Goal: Find contact information: Find contact information

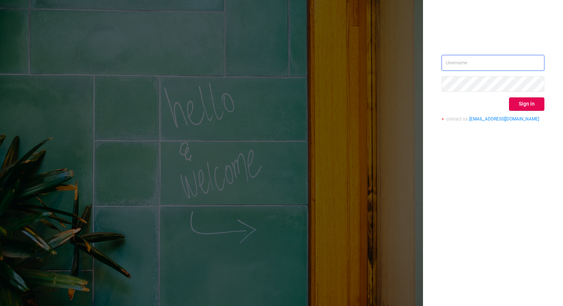
click at [467, 66] on input "text" at bounding box center [492, 63] width 103 height 16
click at [514, 63] on input "text" at bounding box center [492, 63] width 103 height 16
type input "ashley@protected.media"
click at [524, 102] on button "Sign in" at bounding box center [526, 104] width 35 height 13
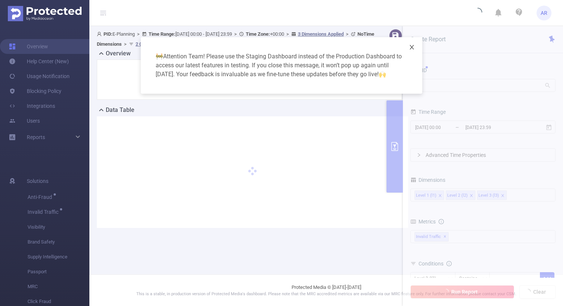
click at [412, 50] on icon "icon: close" at bounding box center [412, 47] width 6 height 6
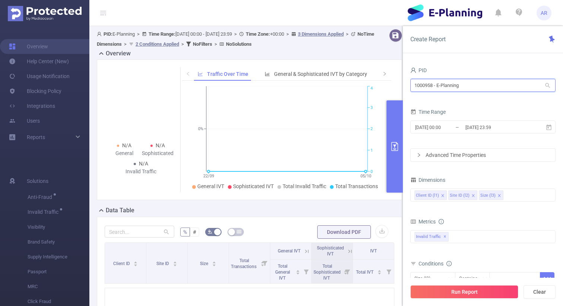
click at [434, 82] on input "1000958 - E-Planning" at bounding box center [482, 85] width 145 height 13
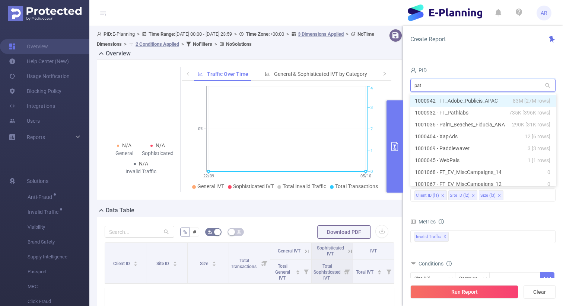
type input "path"
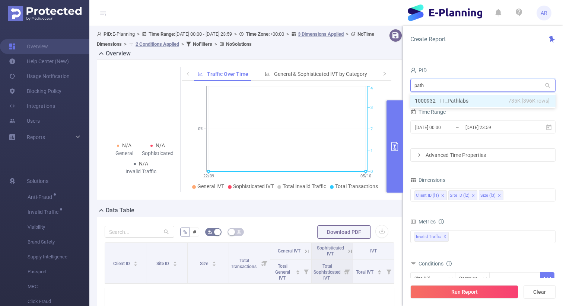
click at [449, 101] on li "1000932 - FT_Pathlabs 735K [396K rows]" at bounding box center [482, 101] width 145 height 12
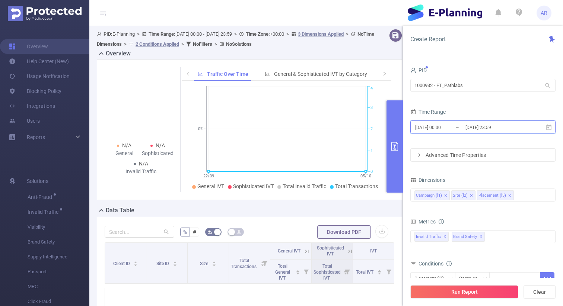
click at [435, 122] on span "2025-09-22 00:00 _ 2025-10-05 23:59" at bounding box center [482, 127] width 145 height 13
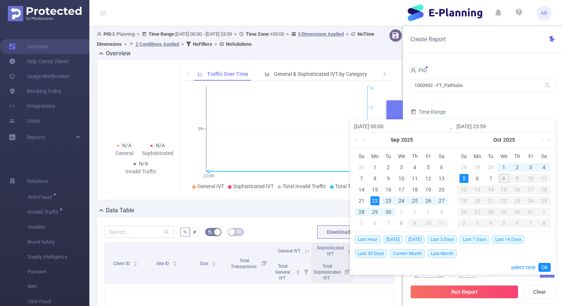
click at [363, 141] on link at bounding box center [364, 140] width 7 height 15
click at [388, 167] on div "1" at bounding box center [388, 167] width 9 height 9
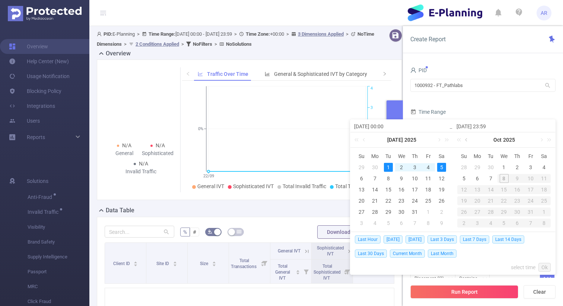
click at [466, 140] on link at bounding box center [466, 140] width 7 height 15
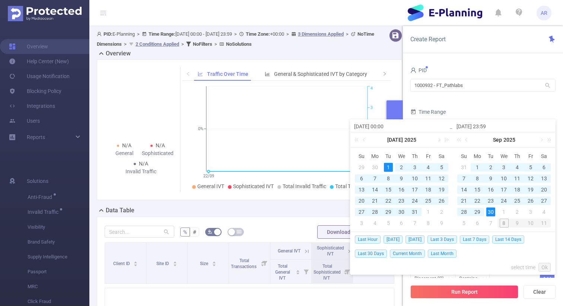
click at [492, 211] on div "30" at bounding box center [490, 212] width 9 height 9
type input "2025-07-01 00:00"
type input "2025-09-30 23:59"
type input "2025-07-01 00:00"
type input "2025-09-30 23:59"
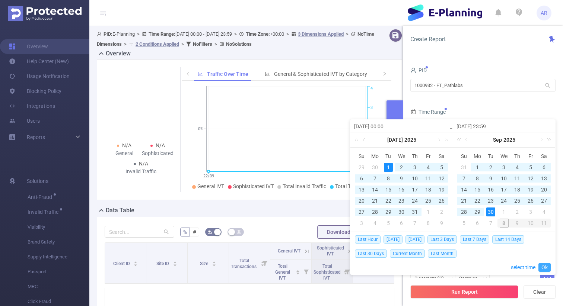
click at [544, 265] on link "Ok" at bounding box center [544, 267] width 12 height 9
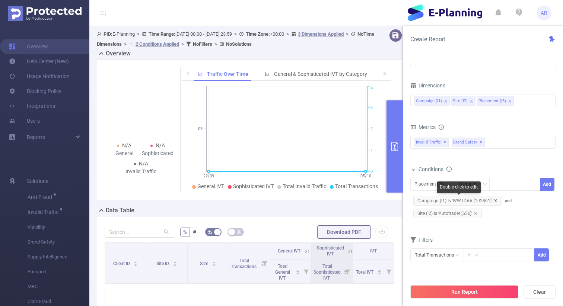
click at [494, 200] on icon "icon: close" at bounding box center [496, 201] width 4 height 4
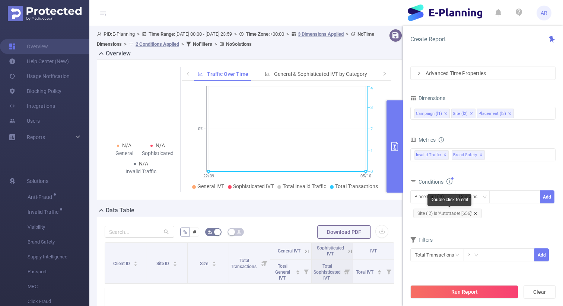
click at [473, 213] on icon "icon: close" at bounding box center [475, 214] width 4 height 4
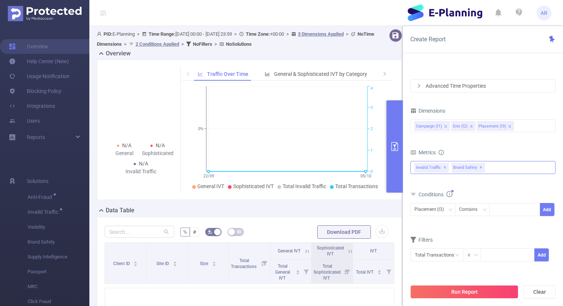
click at [479, 167] on span "✕" at bounding box center [480, 167] width 3 height 9
click at [479, 167] on div "Invalid Traffic ✕" at bounding box center [482, 167] width 145 height 13
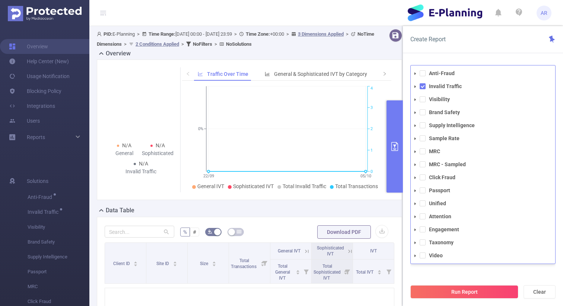
click at [425, 96] on li "Visibility" at bounding box center [483, 100] width 144 height 10
click at [423, 99] on span at bounding box center [422, 99] width 6 height 6
click at [423, 110] on span at bounding box center [422, 112] width 6 height 6
click at [456, 269] on div "Filters Total Transactions ≥ Add" at bounding box center [482, 253] width 145 height 36
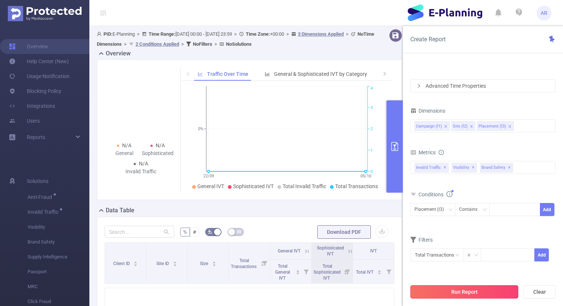
click at [455, 288] on button "Run Report" at bounding box center [464, 291] width 108 height 13
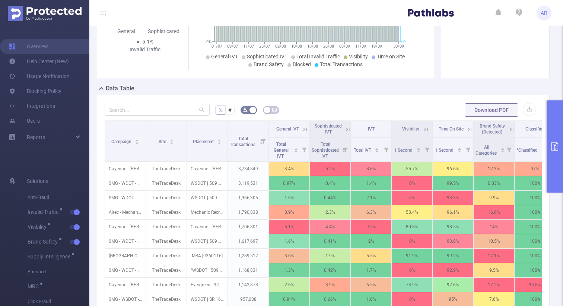
scroll to position [127, 0]
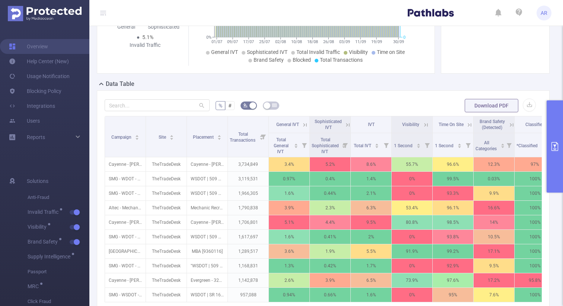
click at [555, 145] on icon "primary" at bounding box center [554, 146] width 7 height 9
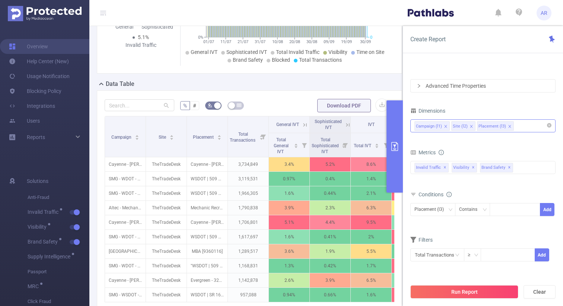
click at [446, 127] on icon "icon: close" at bounding box center [446, 127] width 4 height 4
click at [434, 125] on icon "icon: close" at bounding box center [434, 127] width 4 height 4
click at [445, 125] on icon "icon: close" at bounding box center [447, 127] width 4 height 4
click at [444, 125] on div at bounding box center [482, 126] width 137 height 12
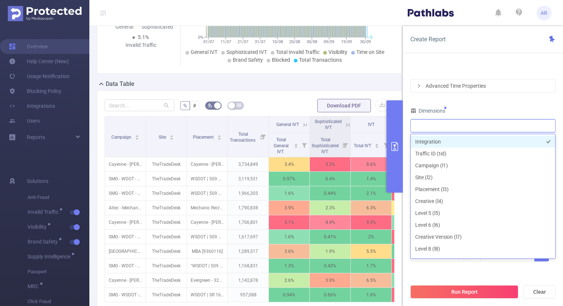
click at [437, 143] on li "Integration" at bounding box center [483, 142] width 144 height 12
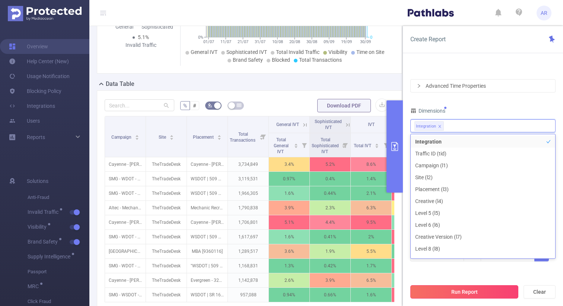
scroll to position [8, 0]
click at [441, 294] on button "Run Report" at bounding box center [464, 291] width 108 height 13
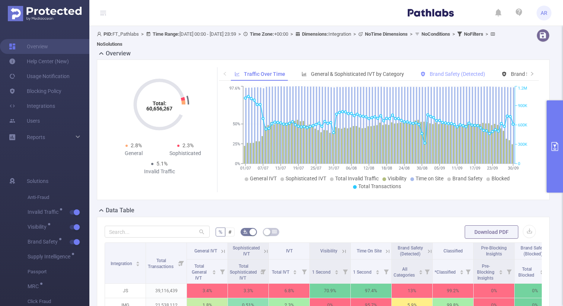
click at [458, 72] on span "Brand Safety (Detected)" at bounding box center [457, 74] width 55 height 6
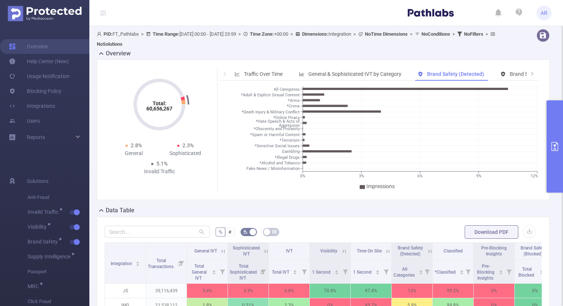
click at [552, 137] on button "primary" at bounding box center [554, 146] width 16 height 92
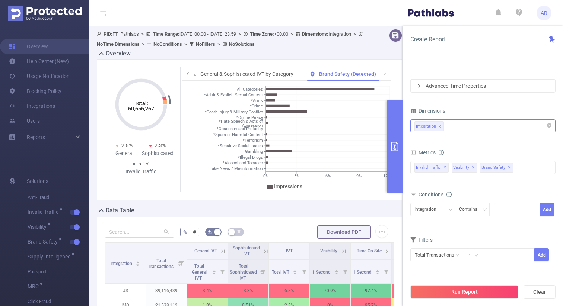
click at [451, 124] on div "Integration" at bounding box center [482, 126] width 137 height 12
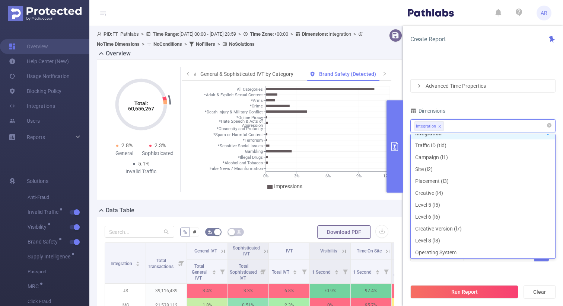
scroll to position [1, 0]
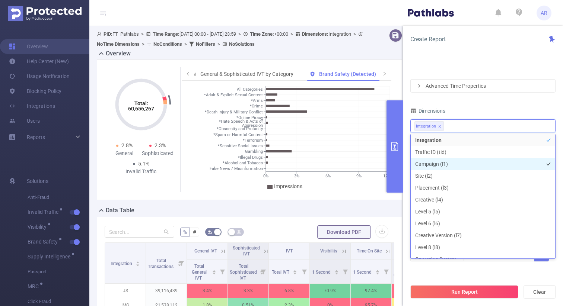
click at [435, 163] on li "Campaign (l1)" at bounding box center [483, 164] width 144 height 12
click at [439, 126] on icon "icon: close" at bounding box center [439, 126] width 3 height 3
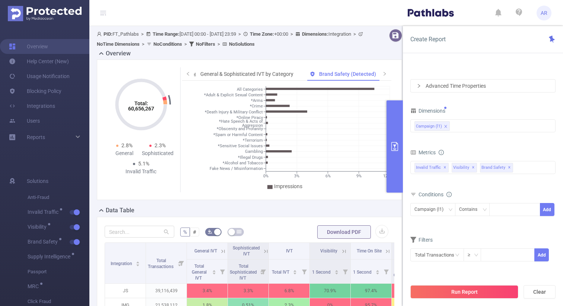
click at [482, 105] on div "PID 1000932 - FT_Pathlabs 1000932 - FT_Pathlabs Time Range 2025-07-01 00:00 _ 2…" at bounding box center [482, 133] width 145 height 275
click at [463, 293] on button "Run Report" at bounding box center [464, 291] width 108 height 13
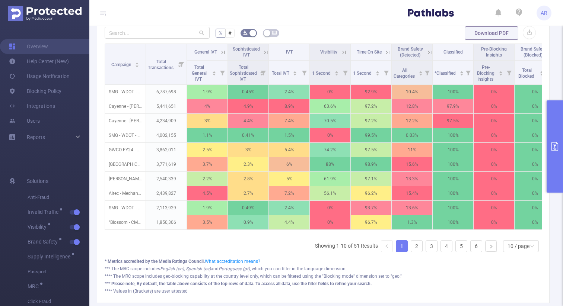
scroll to position [198, 0]
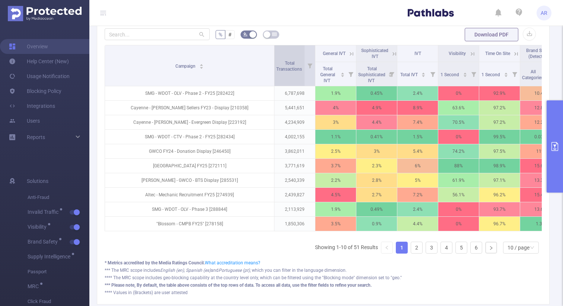
drag, startPoint x: 145, startPoint y: 64, endPoint x: 274, endPoint y: 54, distance: 129.5
click at [274, 55] on span at bounding box center [274, 65] width 4 height 41
click at [414, 245] on link "2" at bounding box center [416, 247] width 11 height 11
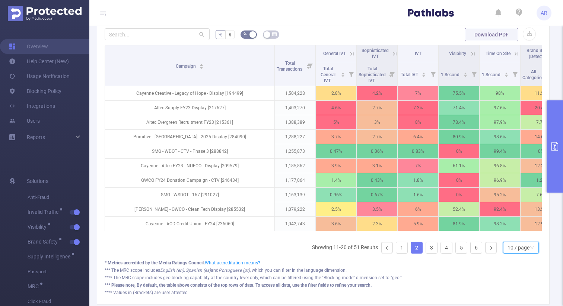
click at [516, 246] on div "10 / page" at bounding box center [518, 247] width 22 height 11
click at [488, 272] on div "*** The MRC scope includes English (en), Spanish (es) and Portuguese (pt) , whi…" at bounding box center [323, 270] width 437 height 7
click at [527, 32] on button "button" at bounding box center [529, 34] width 13 height 13
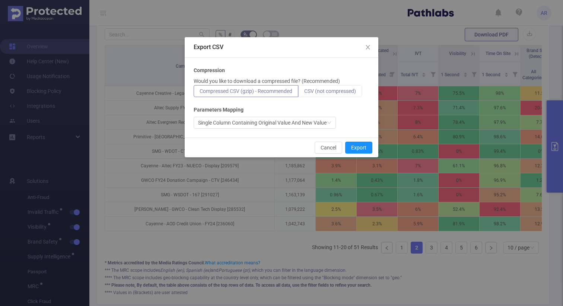
click at [337, 90] on span "CSV (not compressed)" at bounding box center [330, 91] width 52 height 6
click at [304, 93] on input "CSV (not compressed)" at bounding box center [304, 93] width 0 height 0
click at [361, 146] on button "Export" at bounding box center [358, 148] width 27 height 12
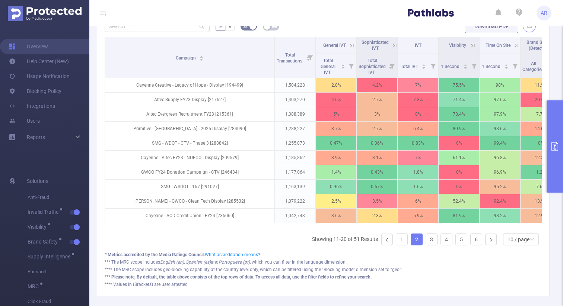
scroll to position [209, 0]
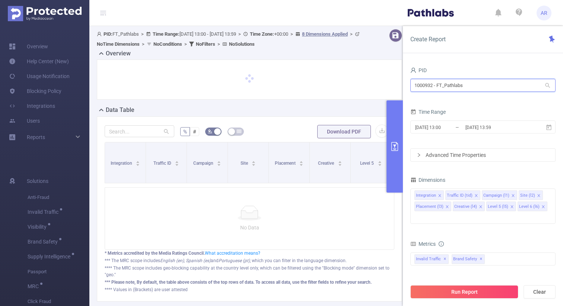
click at [446, 88] on input "1000932 - FT_Pathlabs" at bounding box center [482, 85] width 145 height 13
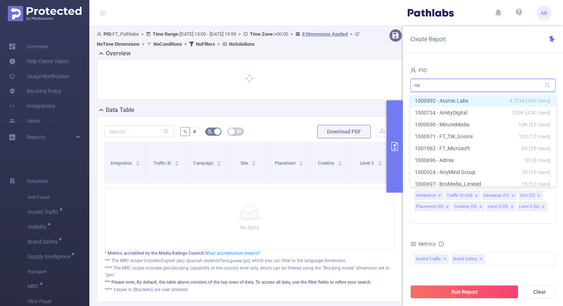
type input "mic"
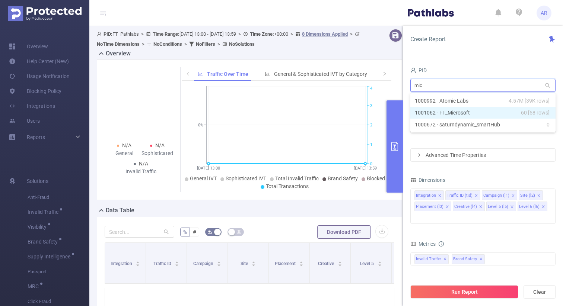
click at [456, 112] on li "1001062 - FT_Microsoft 60 [58 rows]" at bounding box center [482, 113] width 145 height 12
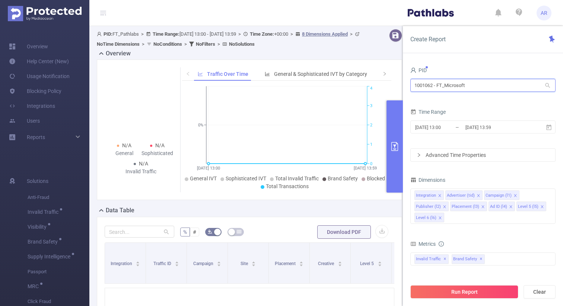
drag, startPoint x: 433, startPoint y: 87, endPoint x: 409, endPoint y: 87, distance: 24.2
click at [409, 87] on div "PID 1001062 - FT_Microsoft 1001062 - FT_Microsoft Time Range 2025-10-08 13:00 _…" at bounding box center [483, 189] width 160 height 262
click at [450, 86] on input "1001062 - FT_Microsoft" at bounding box center [482, 85] width 145 height 13
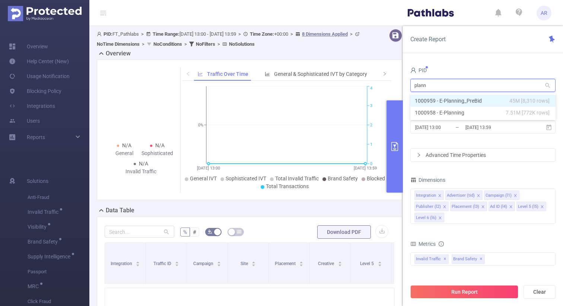
type input "planni"
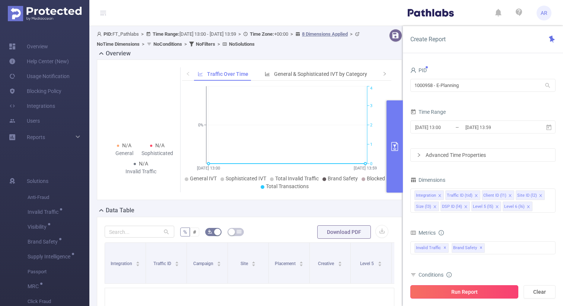
click at [455, 292] on button "Run Report" at bounding box center [464, 291] width 108 height 13
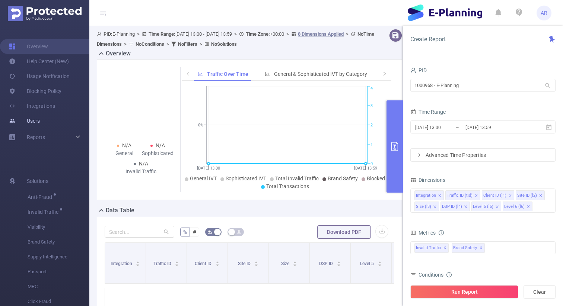
click at [34, 121] on link "Users" at bounding box center [24, 121] width 31 height 15
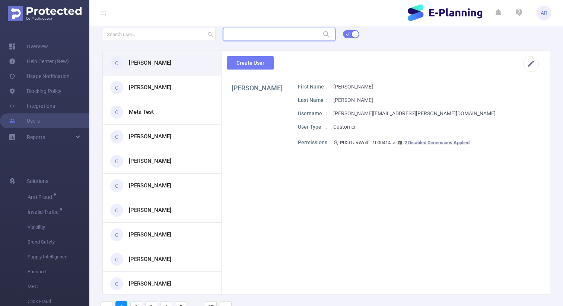
click at [242, 32] on input "text" at bounding box center [279, 34] width 112 height 13
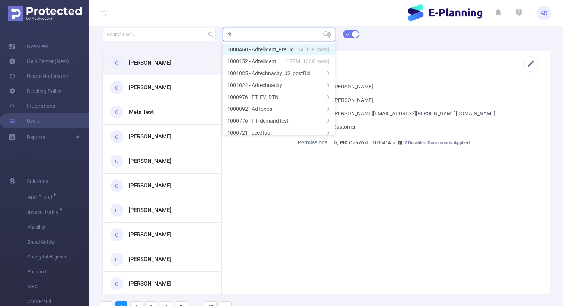
type input "d"
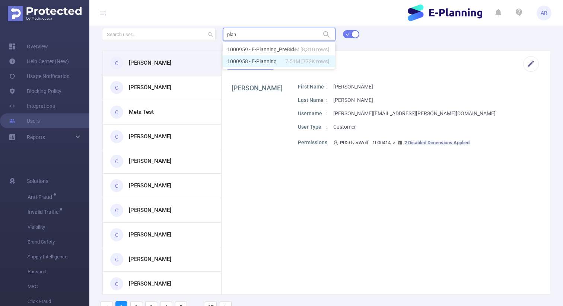
click at [256, 64] on li "1000958 - E-Planning 7.51M [772K rows]" at bounding box center [279, 61] width 112 height 12
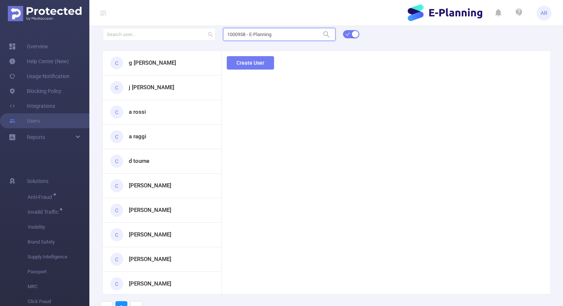
type input "1000958 - E-Planning"
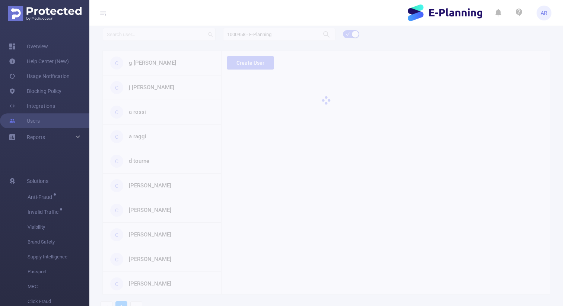
click at [137, 157] on div "1000958 - E-Planning 1000958 - E-Planning C g dianesi C j esteva C a rossi C a …" at bounding box center [325, 172] width 473 height 293
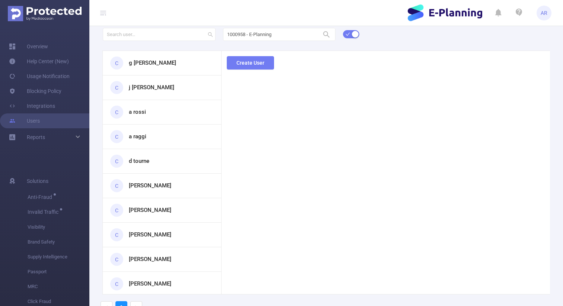
click at [134, 164] on h3 "d tourne" at bounding box center [139, 161] width 20 height 9
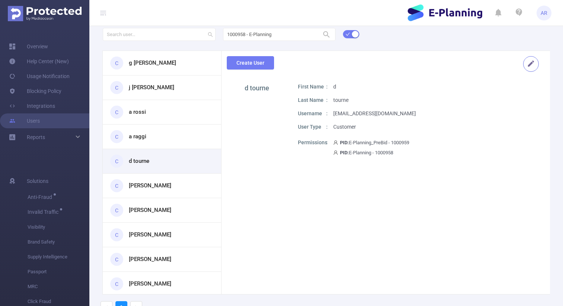
click at [530, 61] on button "button" at bounding box center [531, 64] width 16 height 16
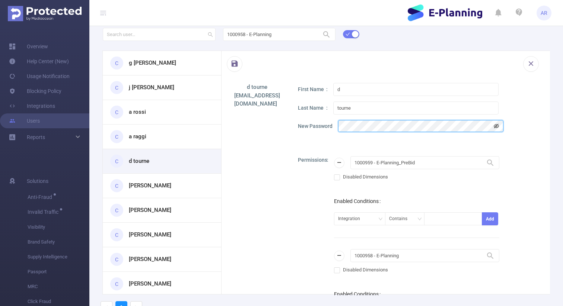
click at [495, 126] on icon "icon: eye-invisible" at bounding box center [496, 126] width 5 height 4
click at [235, 66] on button "button" at bounding box center [235, 64] width 16 height 16
click at [297, 150] on div "d tourne dtourne@e-planning.net First Name d Last Name tourne New Password Perm…" at bounding box center [385, 215] width 328 height 265
click at [236, 62] on button "button" at bounding box center [235, 64] width 16 height 16
